Goal: Navigation & Orientation: Find specific page/section

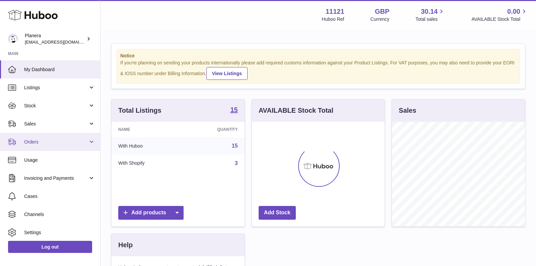
scroll to position [104, 133]
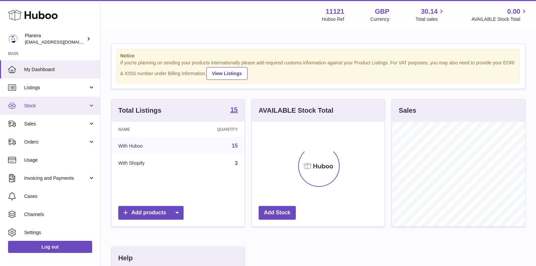
click at [50, 107] on span "Stock" at bounding box center [56, 106] width 64 height 6
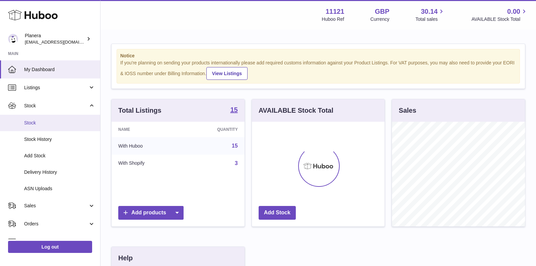
click at [40, 126] on link "Stock" at bounding box center [50, 123] width 100 height 16
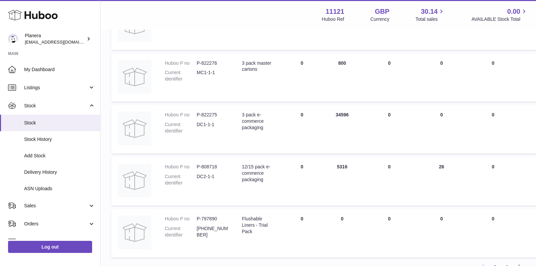
scroll to position [457, 0]
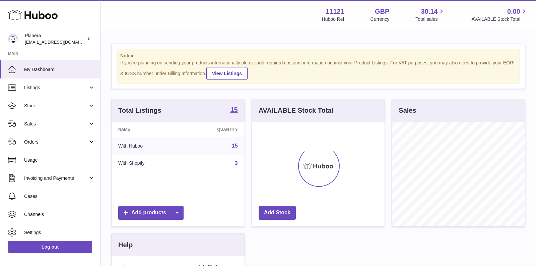
scroll to position [104, 133]
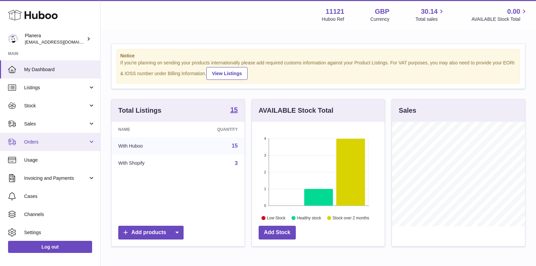
click at [42, 141] on span "Orders" at bounding box center [56, 142] width 64 height 6
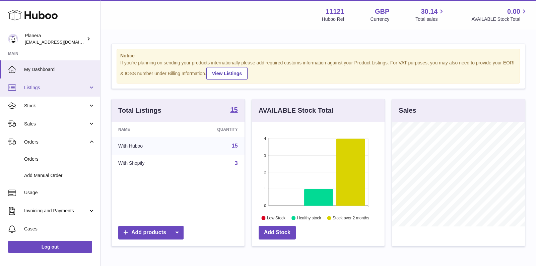
click at [53, 85] on span "Listings" at bounding box center [56, 87] width 64 height 6
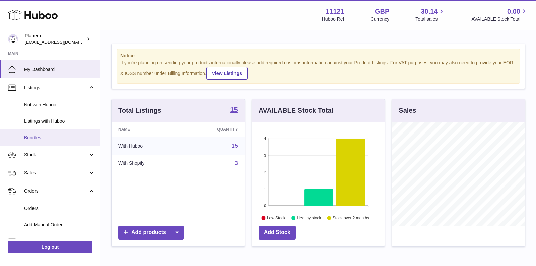
click at [52, 139] on span "Bundles" at bounding box center [59, 137] width 71 height 6
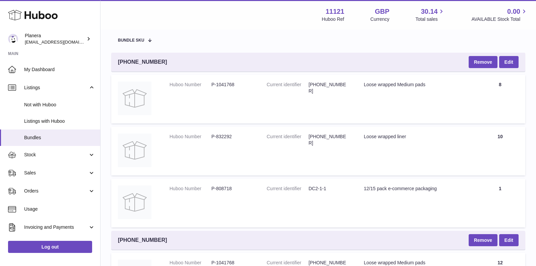
scroll to position [65, 0]
